Goal: Communication & Community: Answer question/provide support

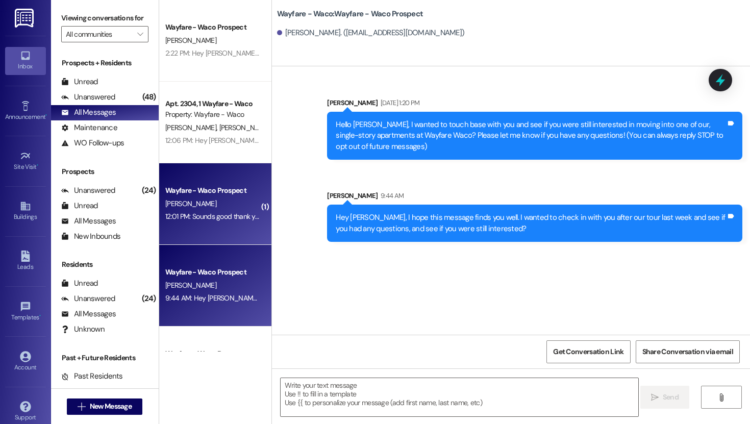
click at [188, 177] on div "Wayfare - Waco Prospect [PERSON_NAME] 12:01 PM: Sounds good thank you! 12:01 PM…" at bounding box center [215, 204] width 112 height 82
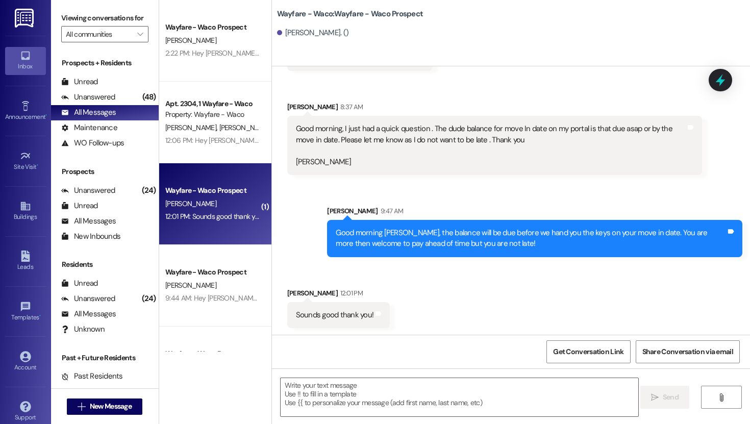
scroll to position [396, 0]
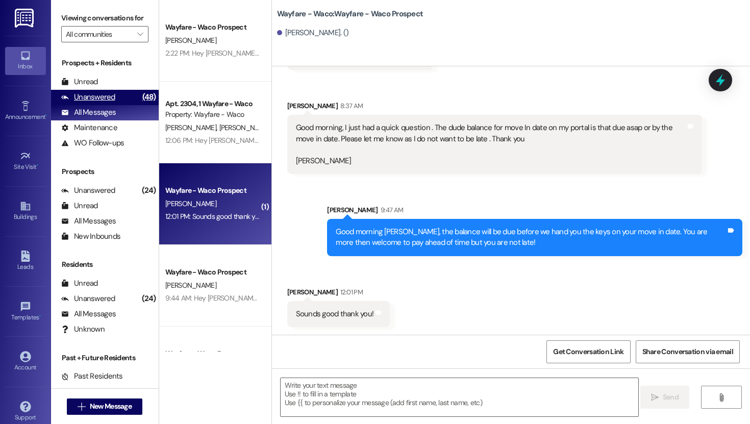
click at [96, 103] on div "Unanswered" at bounding box center [88, 97] width 54 height 11
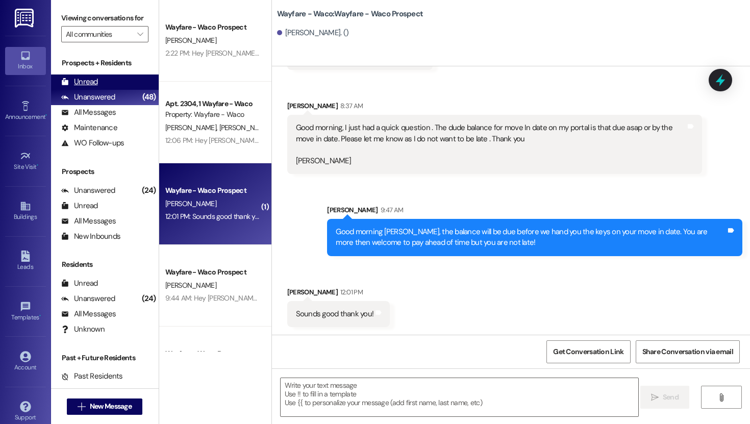
click at [97, 90] on div "Unread (0)" at bounding box center [105, 81] width 108 height 15
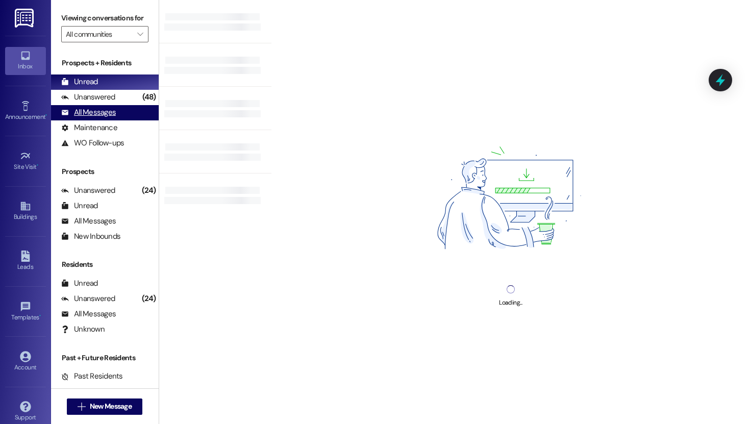
click at [100, 118] on div "All Messages" at bounding box center [88, 112] width 55 height 11
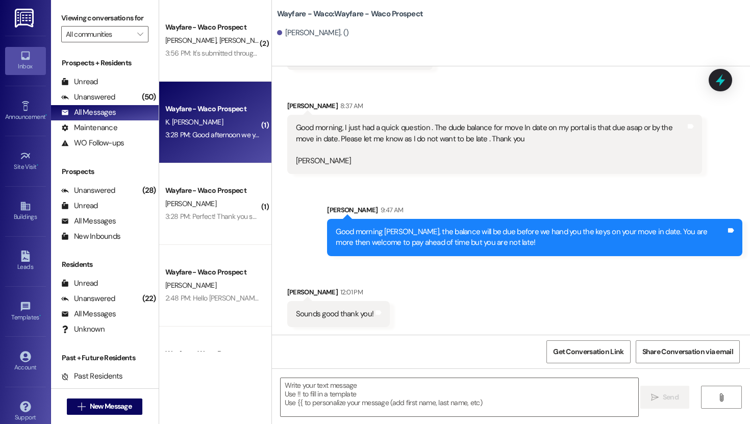
click at [225, 121] on div "K. [PERSON_NAME]" at bounding box center [212, 122] width 96 height 13
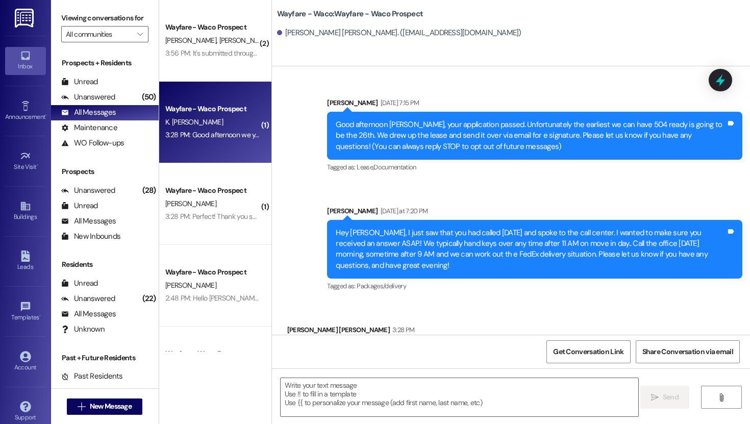
scroll to position [38, 0]
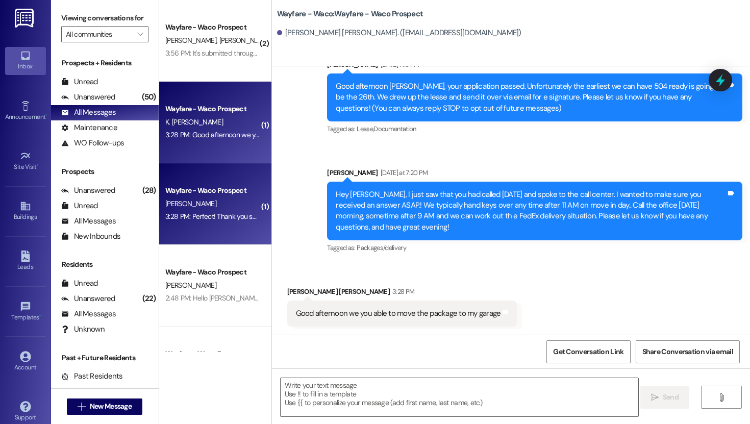
click at [209, 192] on div "Wayfare - Waco Prospect" at bounding box center [212, 190] width 94 height 11
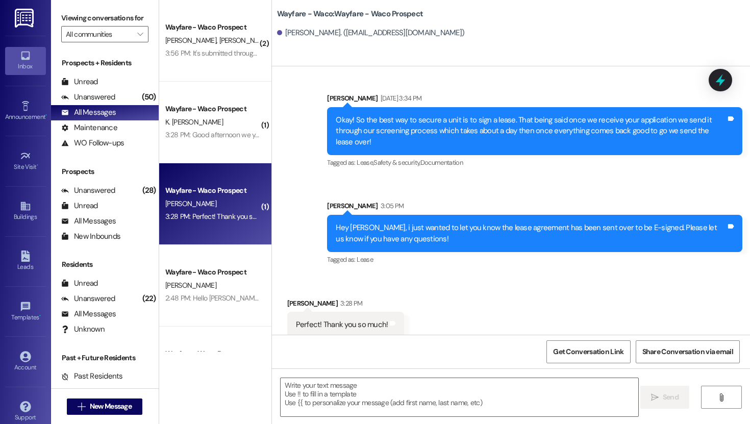
scroll to position [469, 0]
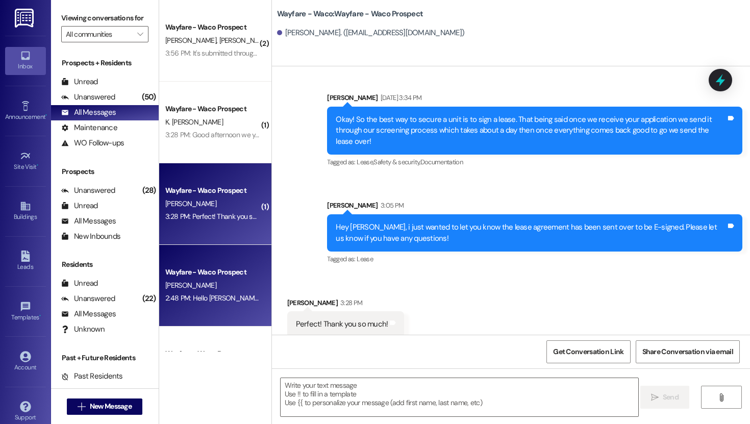
click at [223, 285] on div "[PERSON_NAME]" at bounding box center [212, 285] width 96 height 13
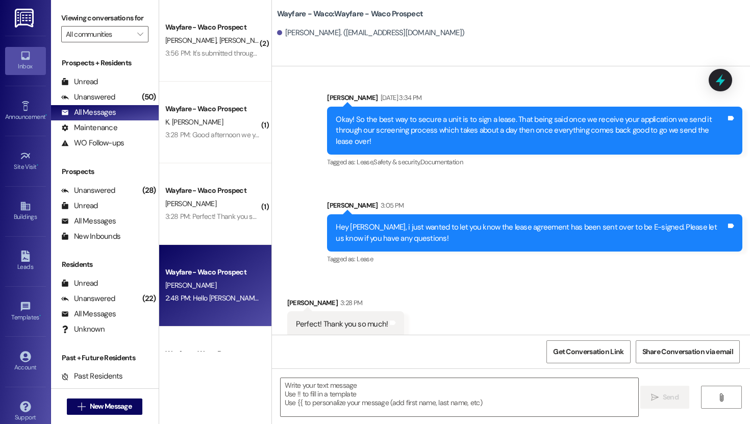
scroll to position [0, 0]
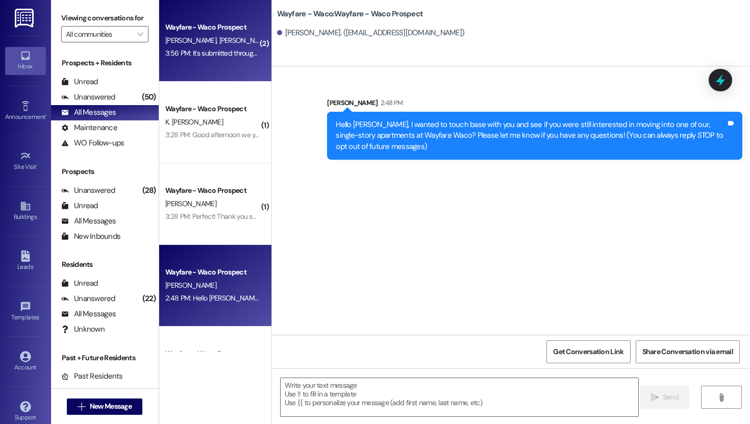
click at [219, 42] on span "[PERSON_NAME]" at bounding box center [244, 40] width 51 height 9
